Goal: Task Accomplishment & Management: Manage account settings

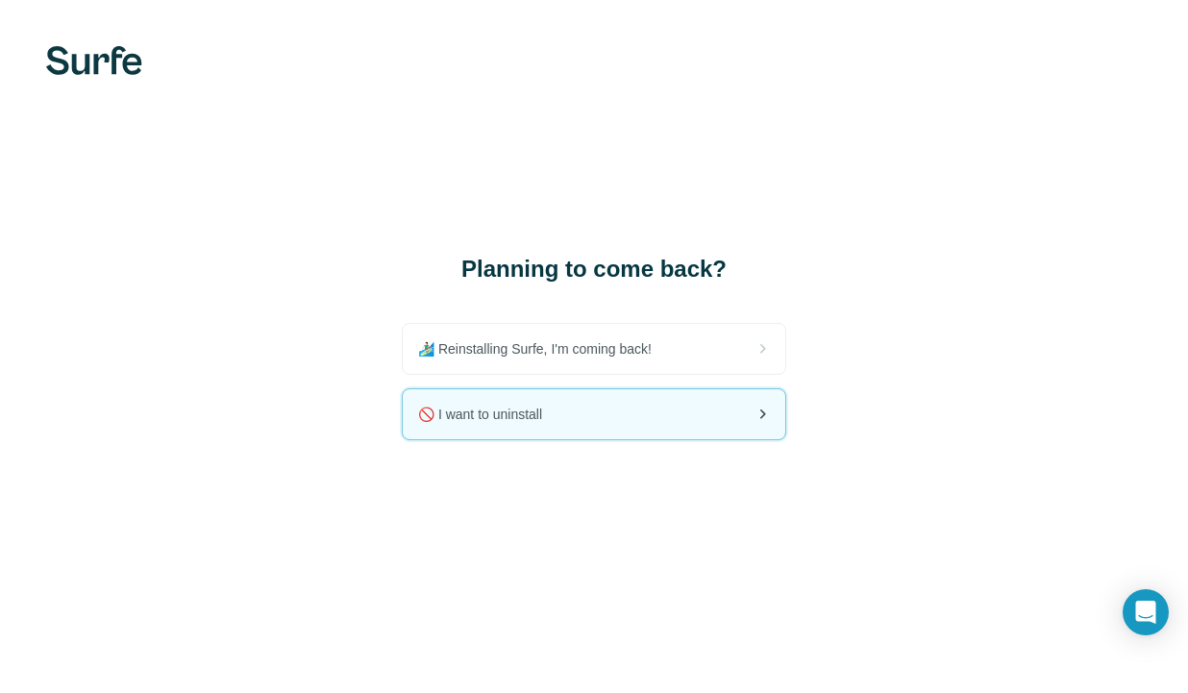
click at [699, 414] on div "🚫 I want to uninstall" at bounding box center [594, 414] width 383 height 50
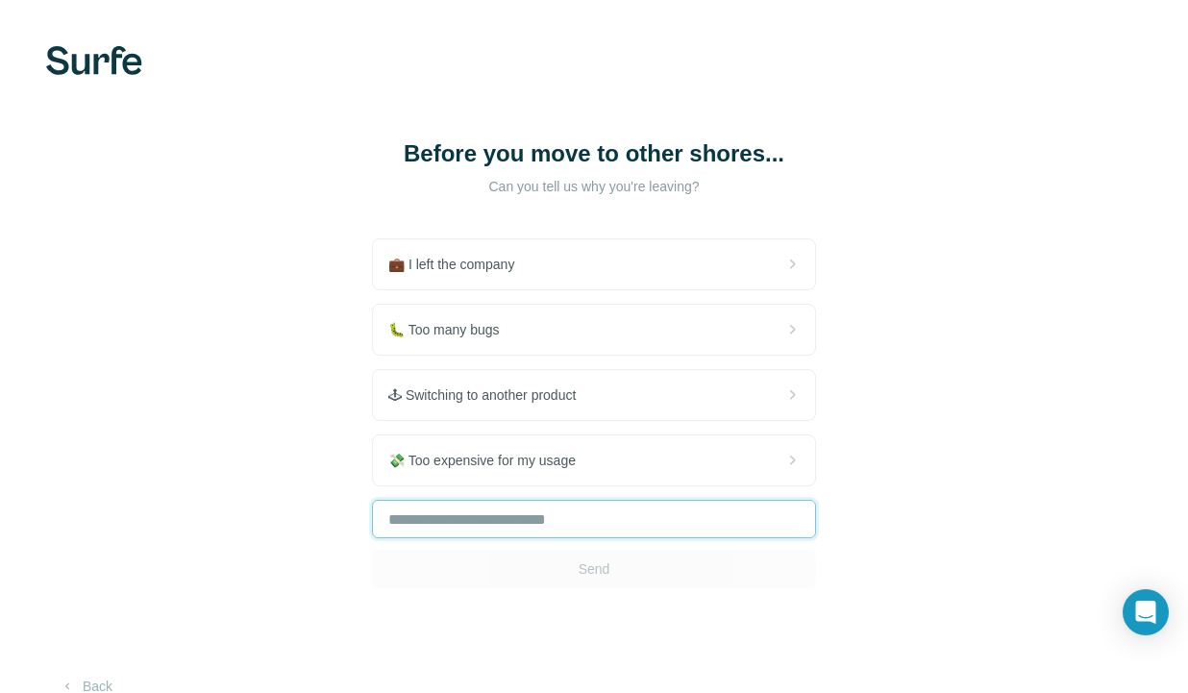
click at [598, 515] on input "text" at bounding box center [594, 519] width 444 height 38
type input "**"
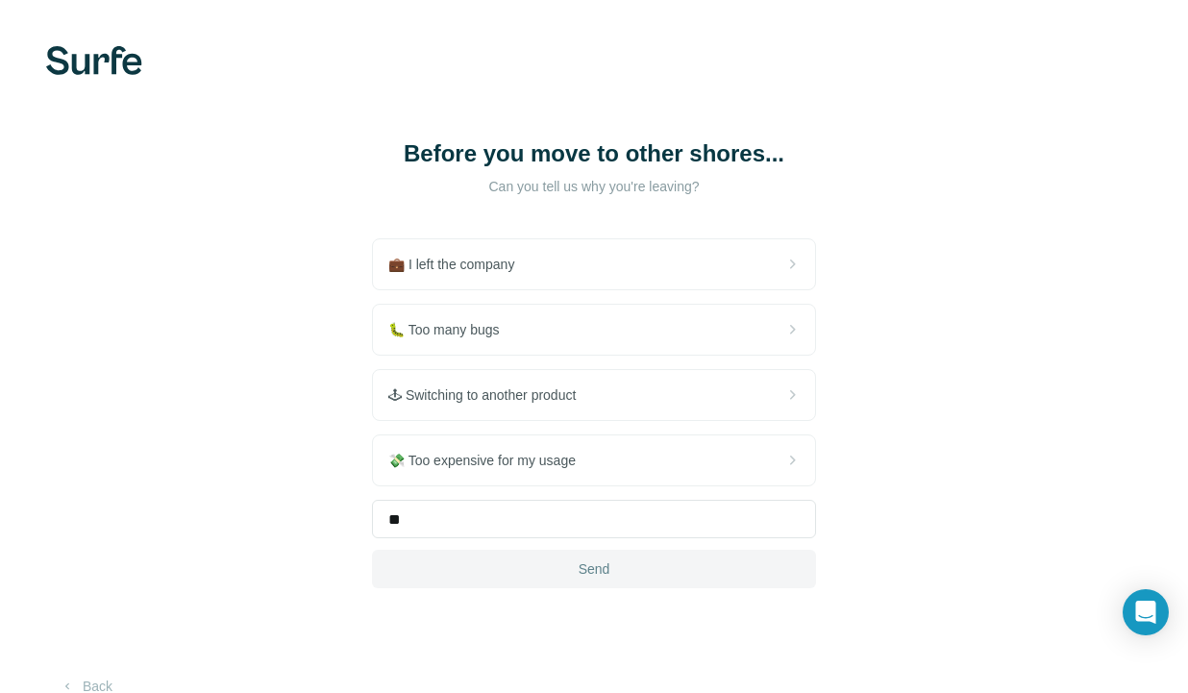
click at [551, 569] on button "Send" at bounding box center [594, 569] width 444 height 38
